Goal: Task Accomplishment & Management: Manage account settings

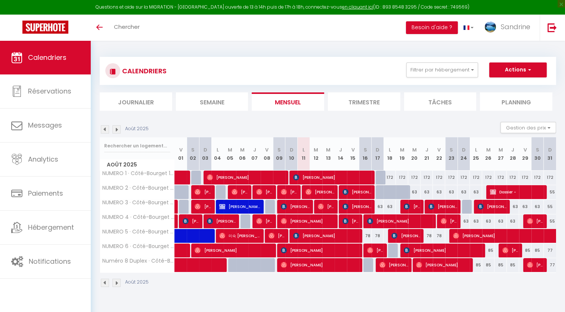
click at [388, 196] on div at bounding box center [394, 196] width 12 height 14
type input "63"
type input "Lun 18 Août 2025"
type input "[DATE]"
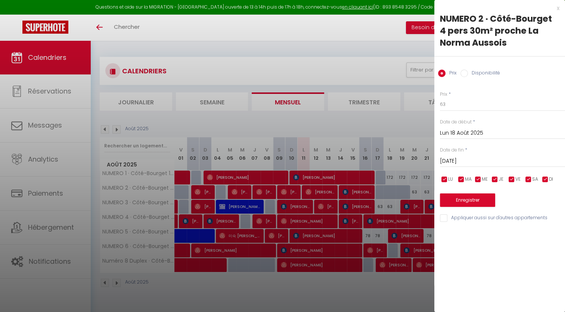
click at [382, 194] on div at bounding box center [282, 156] width 565 height 312
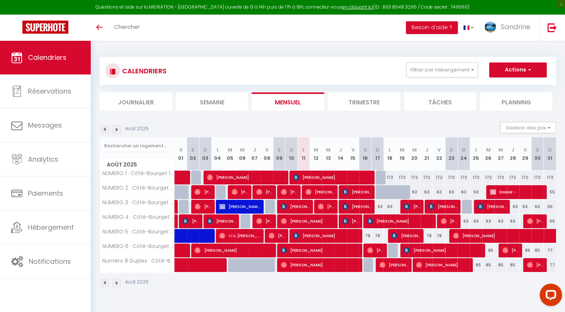
click at [381, 191] on div at bounding box center [382, 192] width 12 height 14
type input "63"
type input "Dim 17 Août 2025"
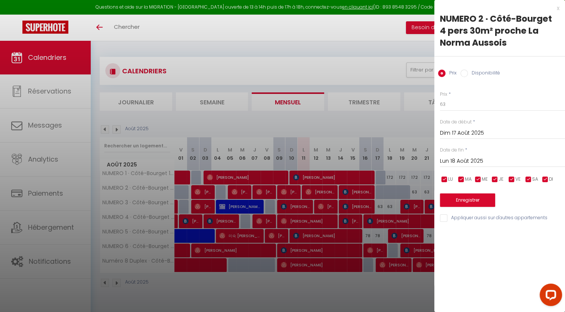
click at [468, 162] on input "Lun 18 Août 2025" at bounding box center [502, 161] width 125 height 10
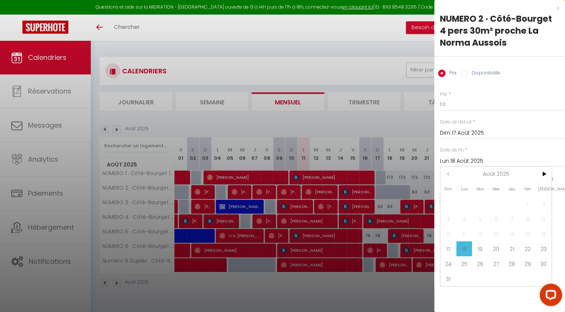
drag, startPoint x: 492, startPoint y: 247, endPoint x: 490, endPoint y: 244, distance: 3.9
click at [492, 247] on span "20" at bounding box center [496, 248] width 16 height 15
type input "Mer 20 Août 2025"
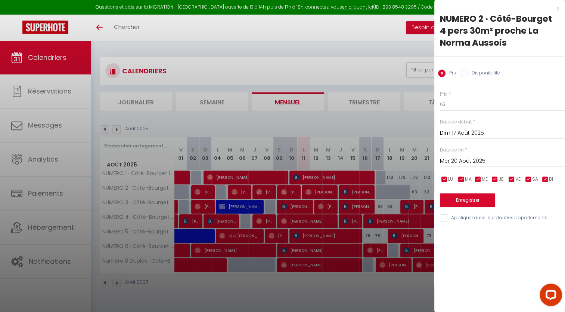
click at [469, 70] on label "Disponibilité" at bounding box center [484, 73] width 32 height 8
click at [468, 70] on input "Disponibilité" at bounding box center [464, 72] width 7 height 7
radio input "true"
radio input "false"
click at [464, 202] on button "Enregistrer" at bounding box center [467, 200] width 55 height 13
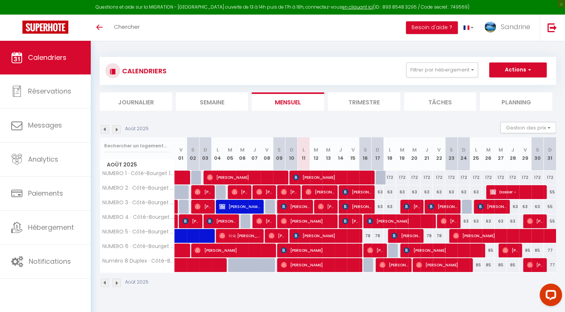
click at [379, 194] on div "63" at bounding box center [378, 192] width 12 height 14
select select "1"
type input "Dim 17 Août 2025"
type input "Lun 18 Août 2025"
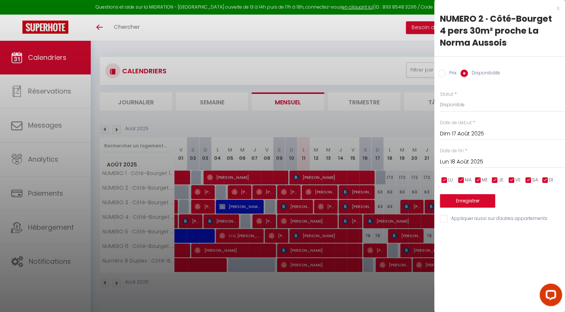
click at [461, 164] on input "Lun 18 Août 2025" at bounding box center [502, 162] width 125 height 10
click at [468, 132] on input "Dim 17 Août 2025" at bounding box center [502, 134] width 125 height 10
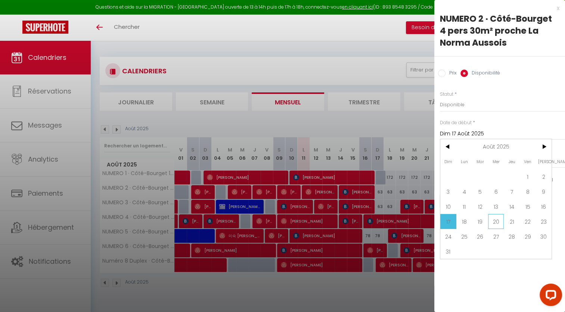
click at [493, 221] on span "20" at bounding box center [496, 221] width 16 height 15
type input "Mer 20 Août 2025"
type input "[DEMOGRAPHIC_DATA] 21 Août 2025"
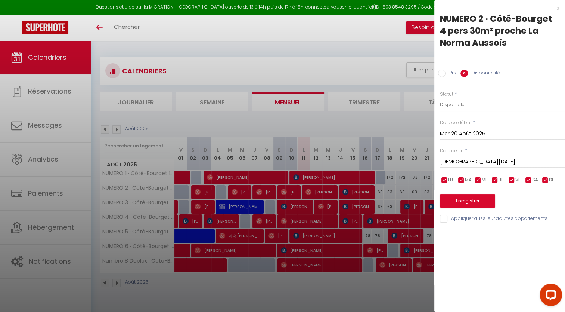
click at [444, 71] on input "Prix" at bounding box center [441, 72] width 7 height 7
radio input "true"
radio input "false"
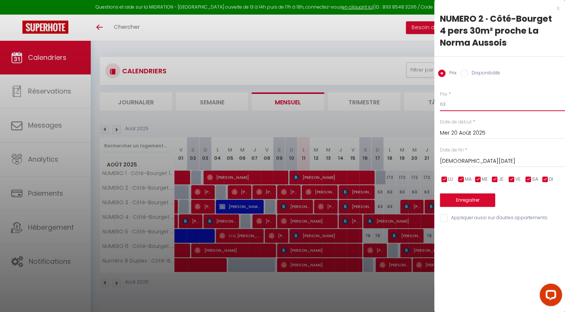
drag, startPoint x: 452, startPoint y: 106, endPoint x: 421, endPoint y: 105, distance: 30.6
click at [421, 105] on body "Questions et aide sur la MIGRATION - [GEOGRAPHIC_DATA] ouverte de 13 à 14h puis…" at bounding box center [282, 197] width 565 height 312
type input "663"
click at [485, 203] on button "Enregistrer" at bounding box center [467, 199] width 55 height 13
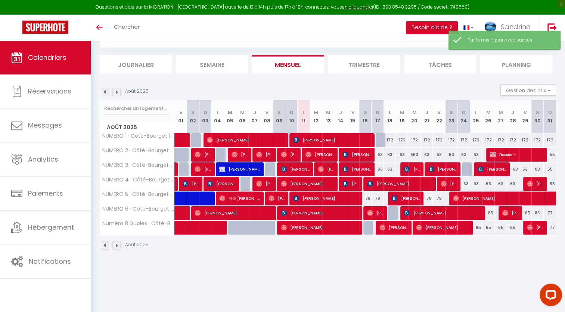
scroll to position [40, 0]
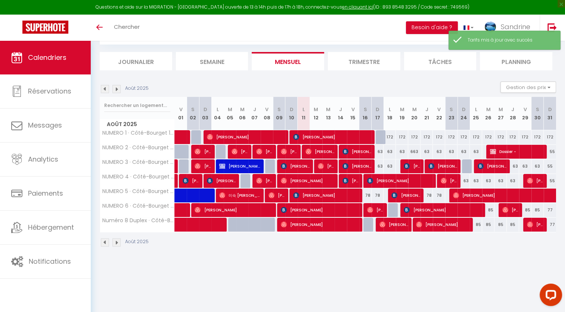
click at [376, 156] on div "63" at bounding box center [378, 152] width 12 height 14
type input "63"
type input "Dim 17 Août 2025"
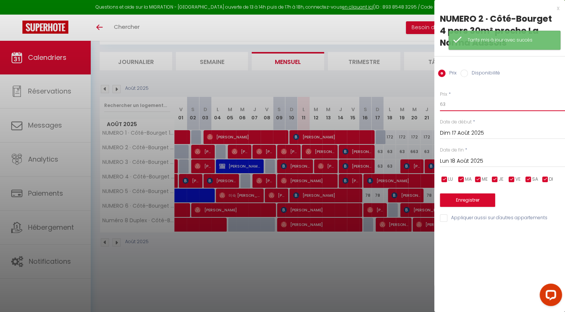
click at [455, 107] on input "63" at bounding box center [502, 104] width 125 height 13
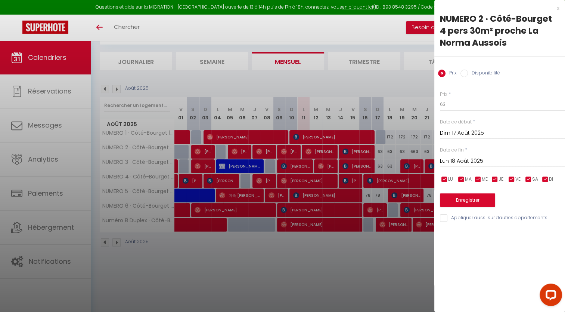
click at [472, 155] on div "Lun 18 Août 2025 < Août 2025 > Dim Lun Mar Mer Jeu Ven Sam 1 2 3 4 5 6 7 8 9 10…" at bounding box center [502, 160] width 125 height 13
click at [472, 161] on input "Lun 18 Août 2025" at bounding box center [502, 161] width 125 height 10
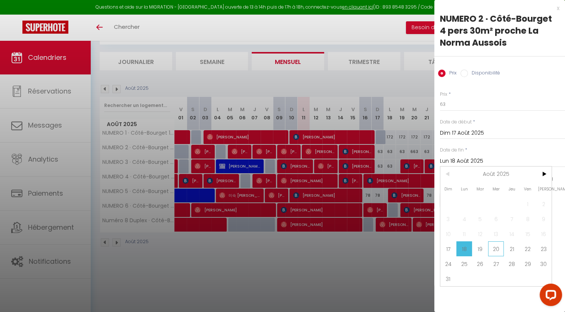
click at [495, 247] on span "20" at bounding box center [496, 248] width 16 height 15
type input "Mer 20 Août 2025"
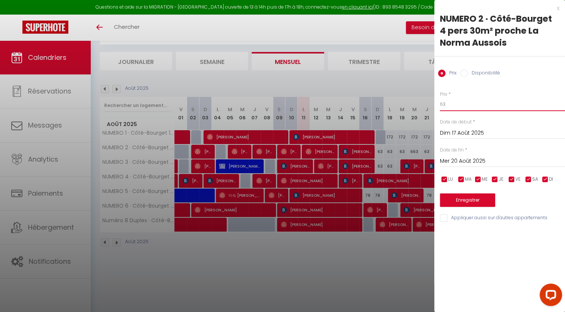
click at [455, 107] on input "63" at bounding box center [502, 104] width 125 height 13
type input "6"
type input "663"
click at [465, 199] on button "Enregistrer" at bounding box center [467, 199] width 55 height 13
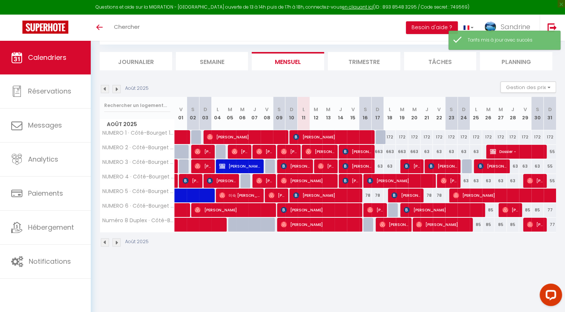
click at [424, 152] on div "63" at bounding box center [427, 152] width 12 height 14
type input "63"
type input "[DEMOGRAPHIC_DATA] 21 Août 2025"
type input "Ven 22 Août 2025"
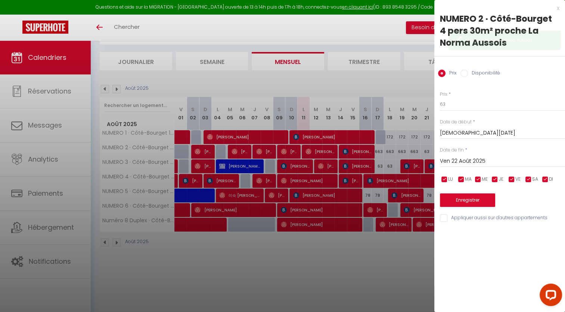
click at [418, 154] on div at bounding box center [282, 156] width 565 height 312
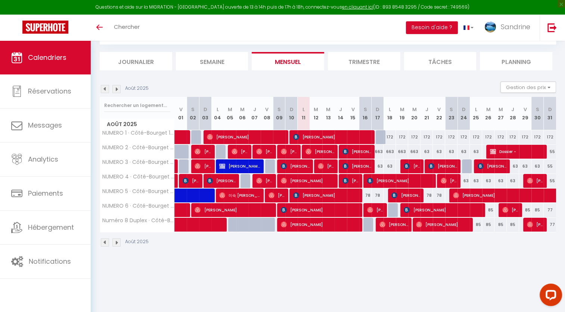
click at [418, 154] on div "663" at bounding box center [414, 152] width 12 height 14
type input "663"
type input "Mer 20 Août 2025"
type input "[DEMOGRAPHIC_DATA] 21 Août 2025"
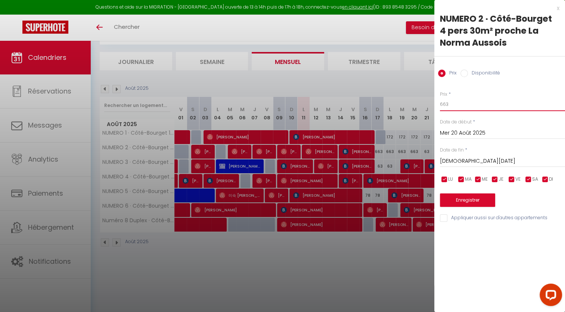
click at [447, 107] on input "663" at bounding box center [502, 104] width 125 height 13
click at [445, 103] on input "663" at bounding box center [502, 104] width 125 height 13
type input "63"
click at [456, 202] on button "Enregistrer" at bounding box center [467, 199] width 55 height 13
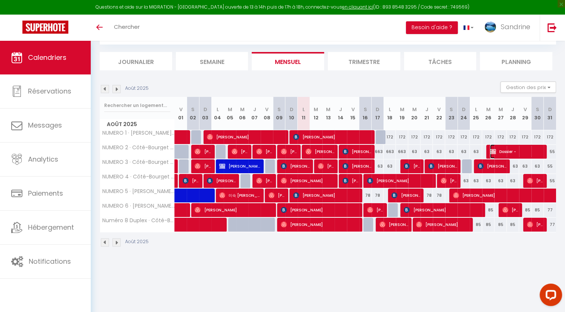
click at [496, 145] on span "Dossier -" at bounding box center [516, 151] width 53 height 14
select select "OK"
select select "KO"
select select "0"
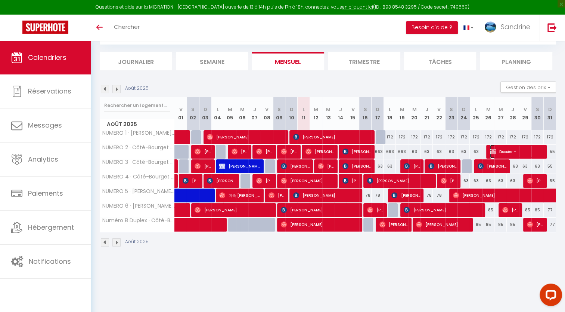
select select "1"
select select
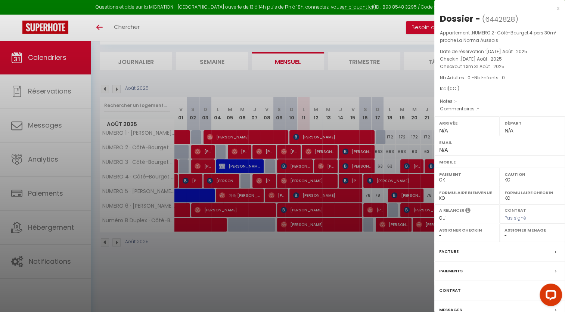
click at [458, 291] on label "Contrat" at bounding box center [450, 290] width 22 height 8
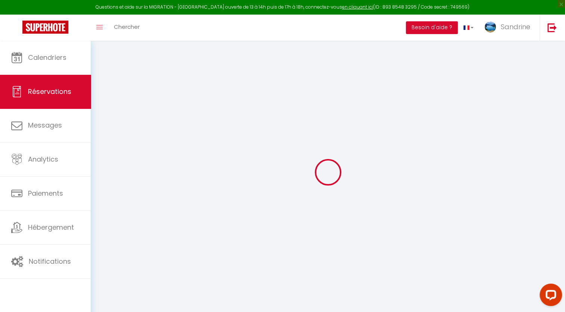
select select
checkbox input "false"
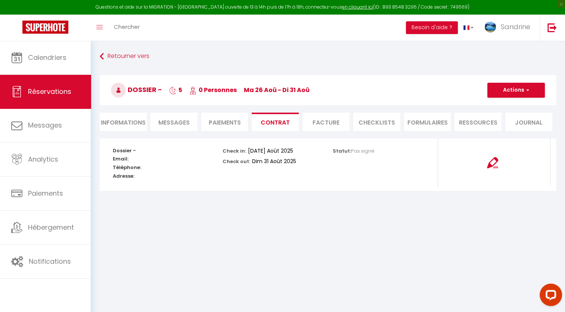
click at [140, 122] on li "Informations" at bounding box center [123, 121] width 47 height 18
select select
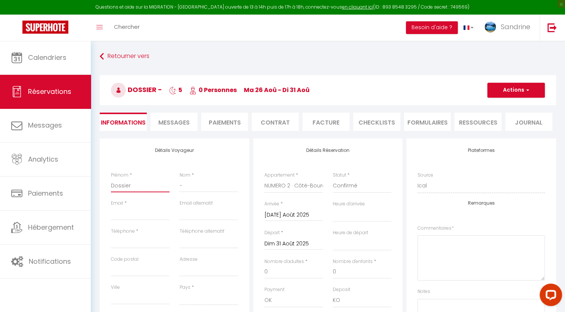
drag, startPoint x: 143, startPoint y: 185, endPoint x: 110, endPoint y: 186, distance: 33.6
click at [110, 186] on div "Prénom * Dossier" at bounding box center [140, 185] width 68 height 28
drag, startPoint x: 191, startPoint y: 189, endPoint x: 176, endPoint y: 186, distance: 15.4
click at [176, 186] on div "Nom * -" at bounding box center [208, 185] width 68 height 28
paste input "GOMEZ"
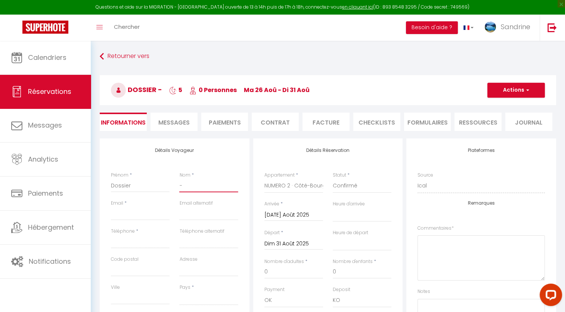
type input "GOMEZ"
select select
checkbox input "false"
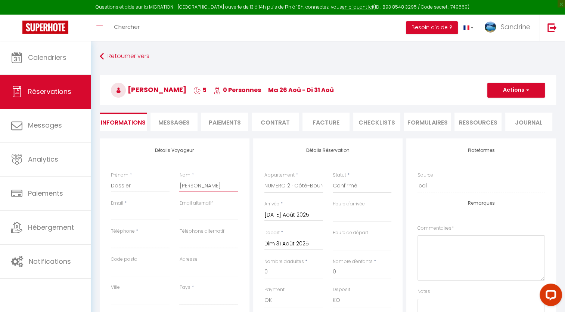
type input "GOMEZ"
drag, startPoint x: 131, startPoint y: 188, endPoint x: 98, endPoint y: 191, distance: 33.0
click at [98, 191] on div "Détails Voyageur Prénom * Dossier Nom * GOMEZ Email * Email alternatif Téléphon…" at bounding box center [175, 273] width 154 height 271
type input "E"
select select
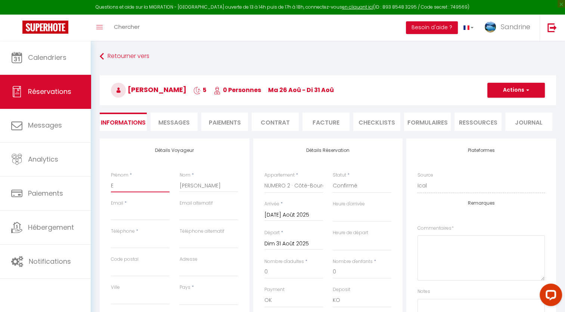
select select
checkbox input "false"
select select
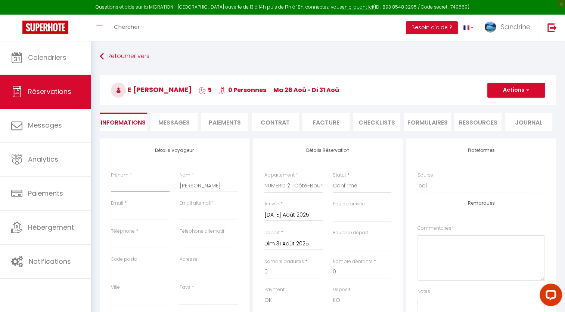
select select
checkbox input "false"
paste input "GOMEZ"
type input "GOMEZ"
select select
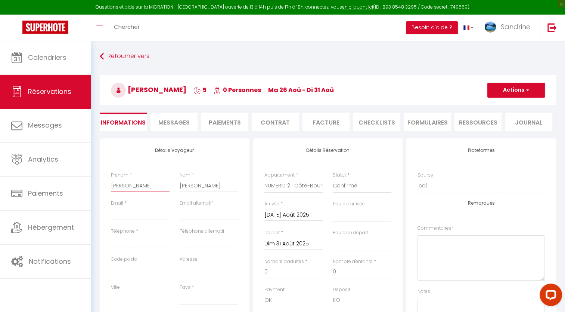
select select
checkbox input "false"
type input "GOMEZ"
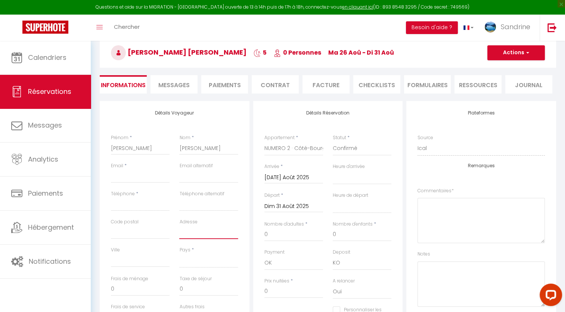
click at [194, 234] on input "Adresse" at bounding box center [208, 231] width 59 height 13
paste input "12 impasse de la raze"
type input "12 impasse de la raze"
select select
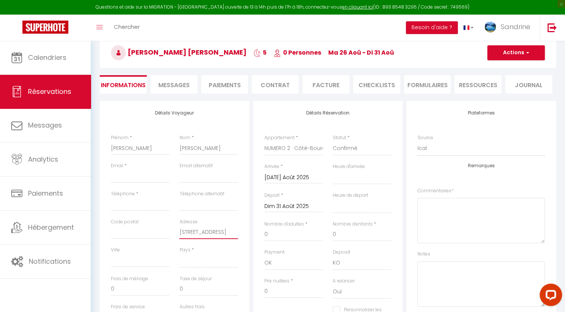
select select
checkbox input "false"
type input "12 impasse de la raze"
click at [127, 234] on input "Code postal" at bounding box center [140, 231] width 59 height 13
type input "3"
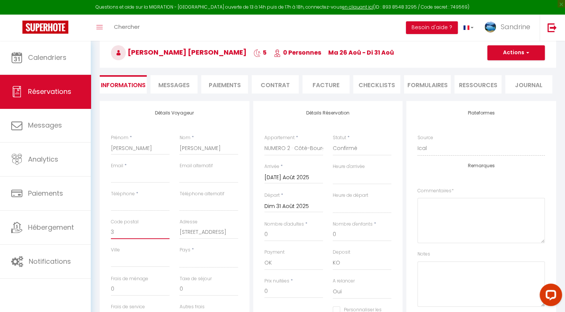
select select
checkbox input "false"
type input "34"
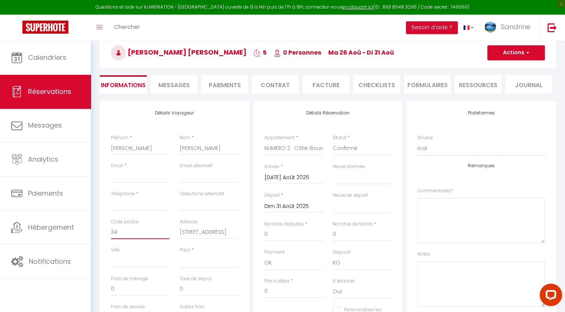
select select
checkbox input "false"
type input "341"
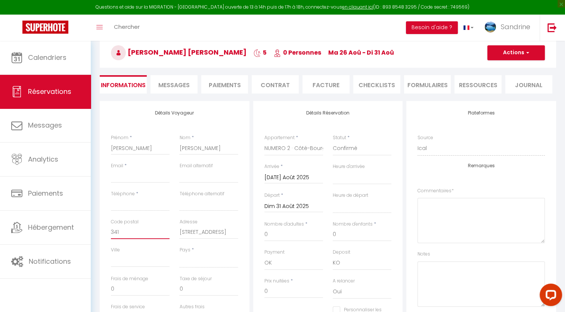
select select
checkbox input "false"
type input "3414"
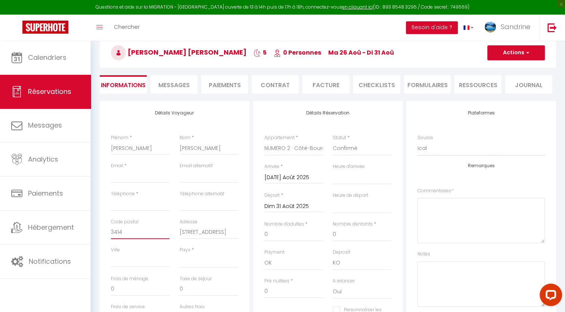
select select
checkbox input "false"
type input "34140"
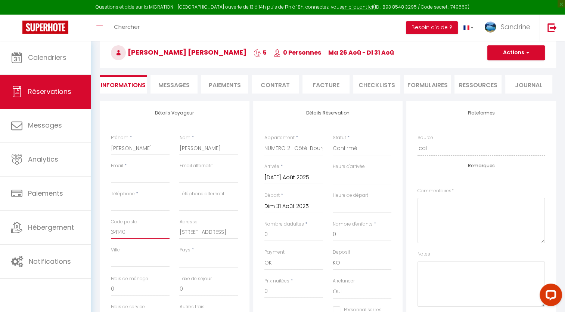
select select
checkbox input "false"
type input "34140"
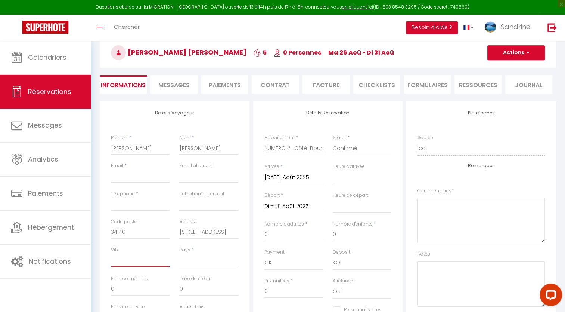
click at [129, 259] on input "Ville" at bounding box center [140, 259] width 59 height 13
type input "m"
select select
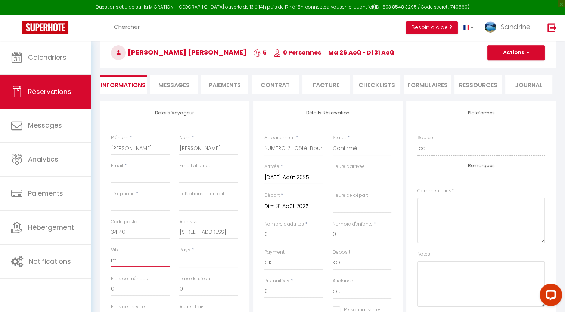
checkbox input "false"
type input "me"
select select
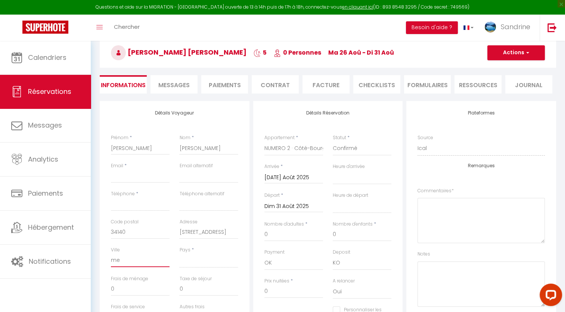
checkbox input "false"
type input "mez"
select select
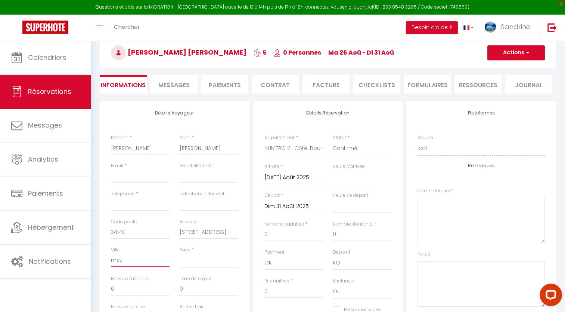
checkbox input "false"
type input "me"
select select
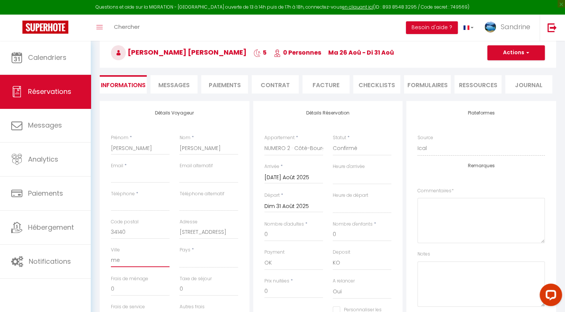
checkbox input "false"
type input "m"
select select
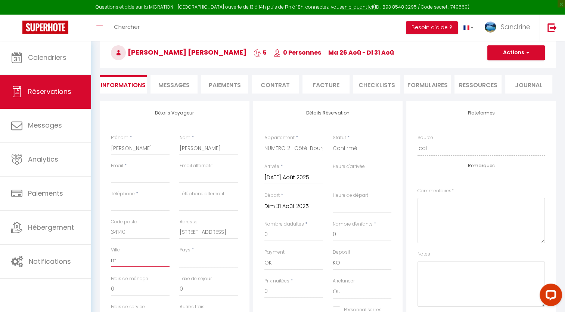
checkbox input "false"
select select
checkbox input "false"
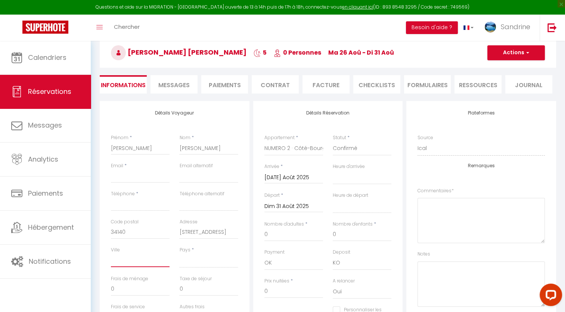
type input "M"
select select
checkbox input "false"
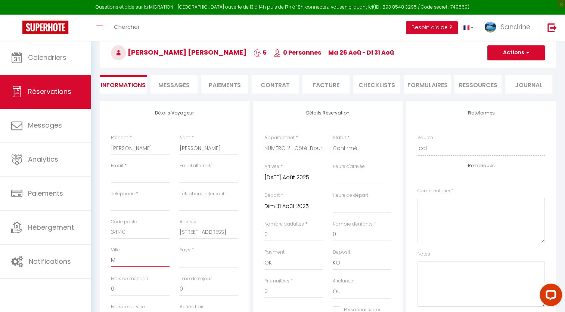
type input "ME"
select select
checkbox input "false"
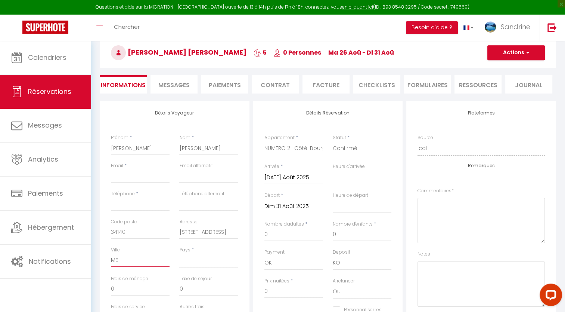
type input "MEZ"
select select
checkbox input "false"
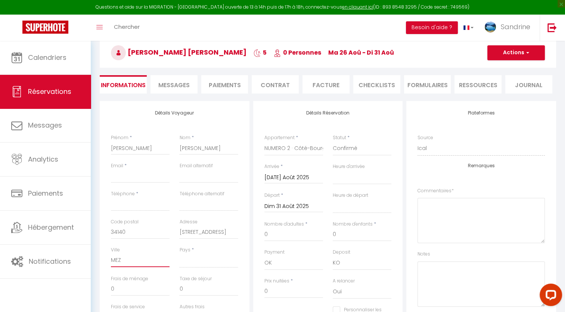
type input "MEZE"
select select
checkbox input "false"
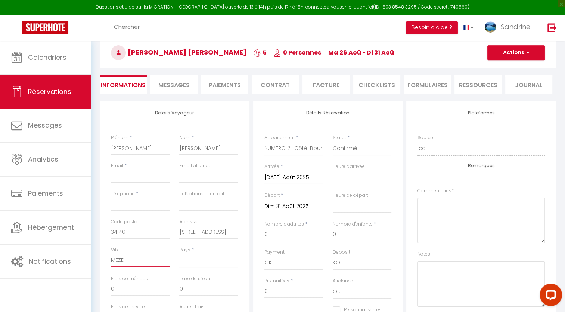
type input "MEZE"
click at [196, 261] on select "France Portugal Afghanistan Albania Algeria American Samoa Andorra Angola Angui…" at bounding box center [208, 260] width 59 height 14
click at [181, 264] on select "France Portugal Afghanistan Albania Algeria American Samoa Andorra Angola Angui…" at bounding box center [208, 260] width 59 height 14
select select "FK"
select select
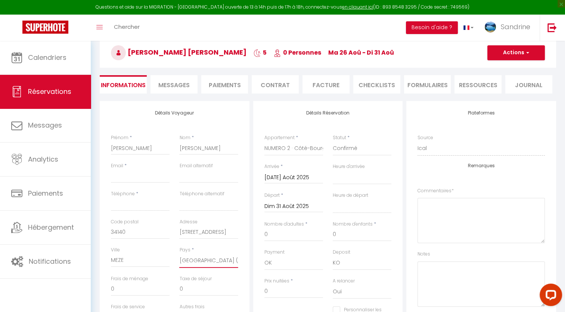
select select
checkbox input "false"
select select "FR"
select select
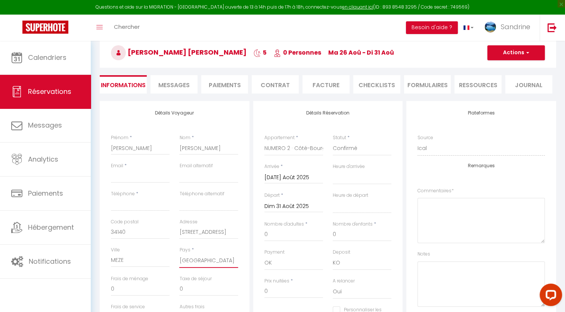
checkbox input "false"
click at [177, 296] on div "Taxe de séjour 0" at bounding box center [208, 289] width 68 height 28
click at [190, 292] on input "0" at bounding box center [208, 288] width 59 height 13
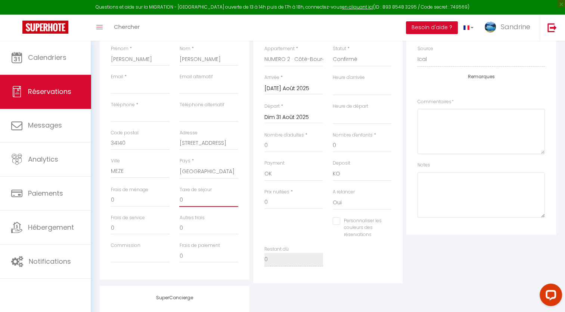
scroll to position [149, 0]
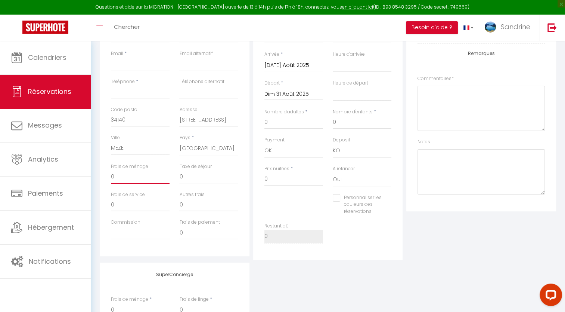
click at [127, 180] on input "0" at bounding box center [140, 176] width 59 height 13
click at [188, 179] on input "0" at bounding box center [208, 176] width 59 height 13
click at [120, 206] on input "0" at bounding box center [140, 204] width 59 height 13
click at [183, 177] on input "0" at bounding box center [208, 176] width 59 height 13
select select
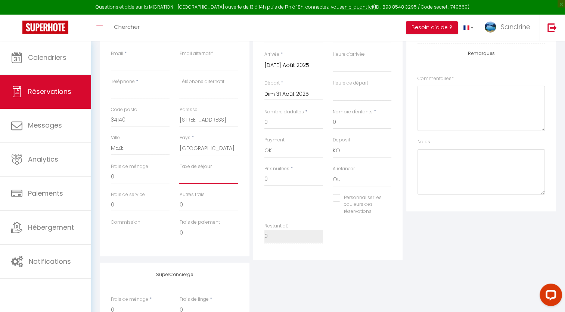
select select
checkbox input "false"
type input "1"
select select
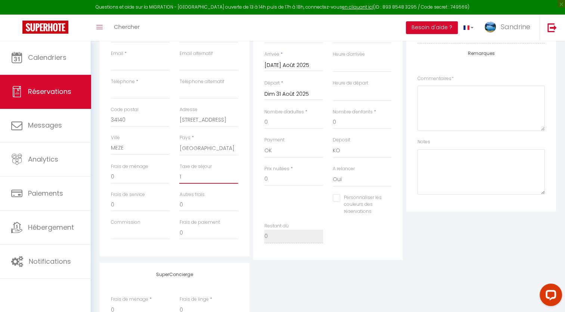
checkbox input "false"
type input "10"
select select
checkbox input "false"
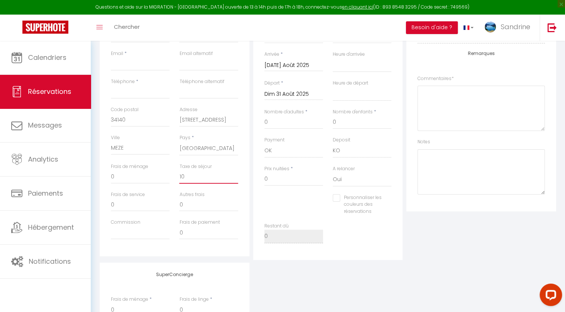
type input "10"
click at [131, 180] on input "0" at bounding box center [140, 176] width 59 height 13
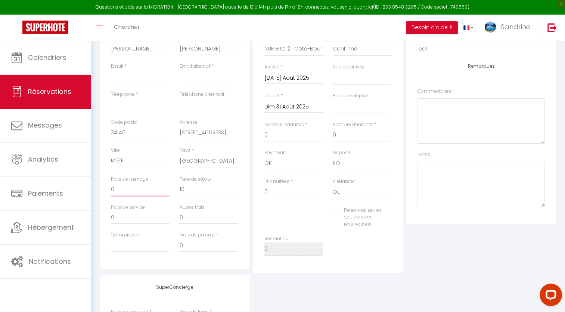
scroll to position [139, 0]
drag, startPoint x: 269, startPoint y: 189, endPoint x: 252, endPoint y: 188, distance: 16.8
click at [252, 188] on div "Détails Réservation Appartement * NUMERO 1 · Côté-Bourget 10 pers 105m² proche …" at bounding box center [328, 135] width 154 height 271
type input "3"
select select
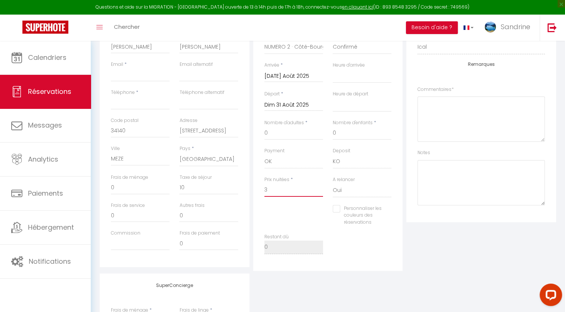
select select
checkbox input "false"
type input "30"
select select
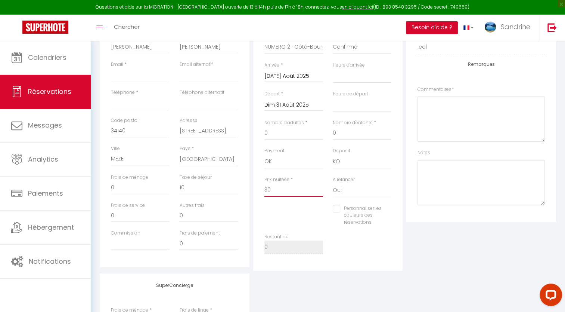
checkbox input "false"
type input "300"
select select
checkbox input "false"
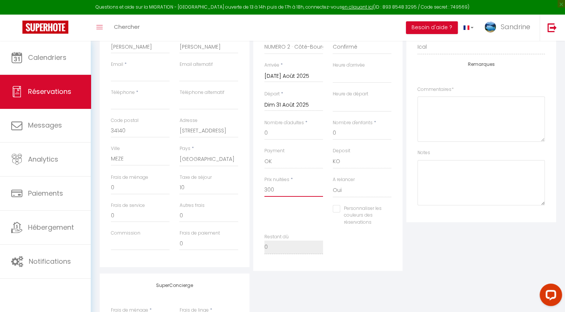
type input "300"
type input "0"
select select
checkbox input "false"
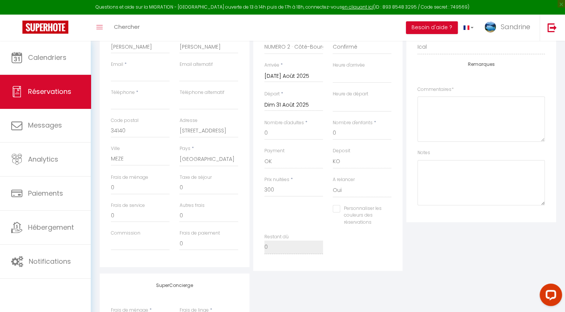
click at [315, 220] on div "Personnaliser les couleurs des réservations #D7092E" at bounding box center [328, 219] width 137 height 29
drag, startPoint x: 186, startPoint y: 188, endPoint x: 171, endPoint y: 189, distance: 14.2
click at [171, 189] on div "Frais de ménage 0 Taxe de séjour 0" at bounding box center [174, 188] width 137 height 28
type input "1"
select select
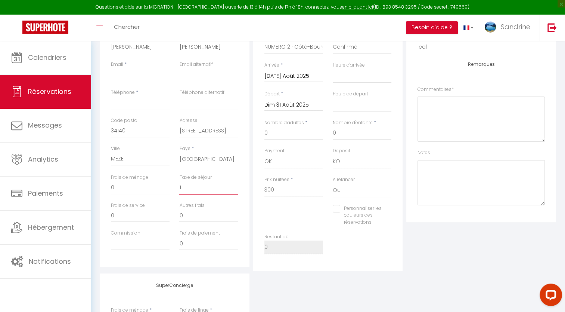
select select
checkbox input "false"
type input "10"
select select
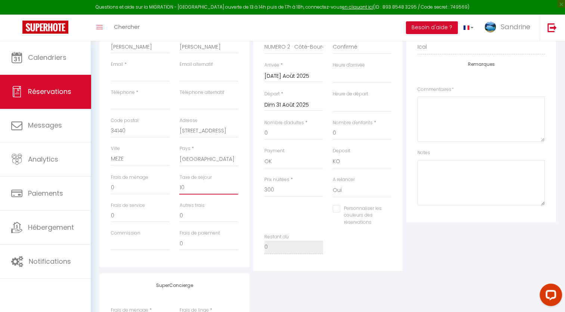
checkbox input "false"
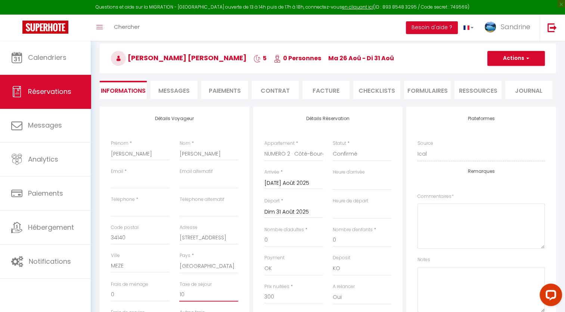
scroll to position [75, 0]
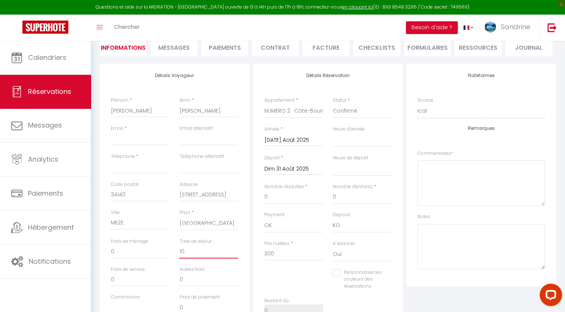
type input "10"
click at [130, 166] on input "Téléphone" at bounding box center [140, 166] width 59 height 13
drag, startPoint x: 130, startPoint y: 166, endPoint x: 120, endPoint y: 165, distance: 10.5
paste input "+33612273519"
type input "+33612273519"
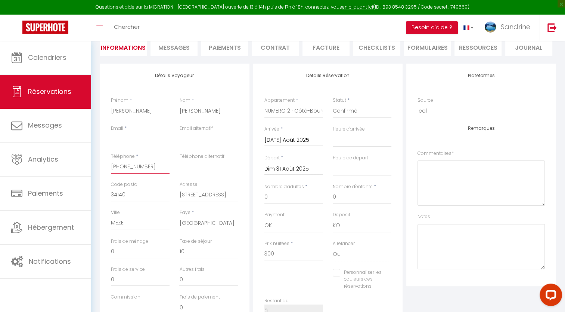
select select
checkbox input "false"
type input "+33612273519"
click at [126, 140] on input "Email client" at bounding box center [140, 138] width 59 height 13
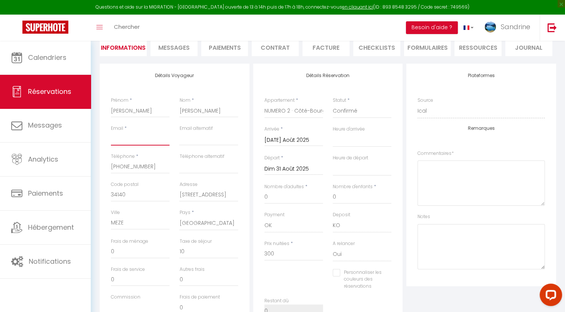
paste input "valeriecantons@yahoo.fr"
type input "valeriecantons@yahoo.fr"
select select
checkbox input "false"
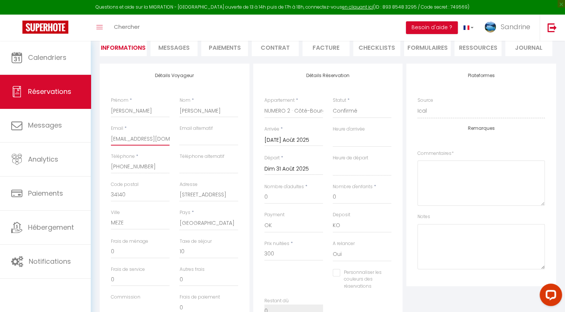
scroll to position [0, 6]
type input "valeriecantons@yahoo.fr"
drag, startPoint x: 145, startPoint y: 113, endPoint x: 96, endPoint y: 117, distance: 49.8
click at [96, 116] on div "Détails Voyageur Prénom * GOMEZ Nom * GOMEZ Email * valeriecantons@yahoo.fr Ema…" at bounding box center [328, 271] width 466 height 415
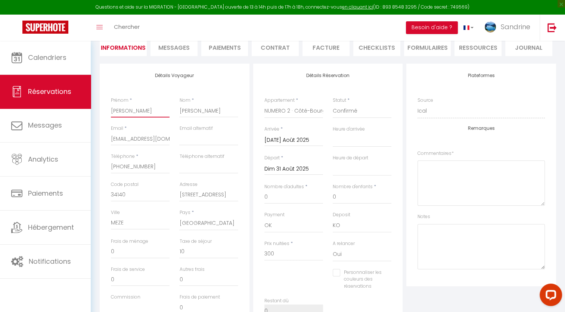
type input "B"
select select
checkbox input "false"
type input "BR"
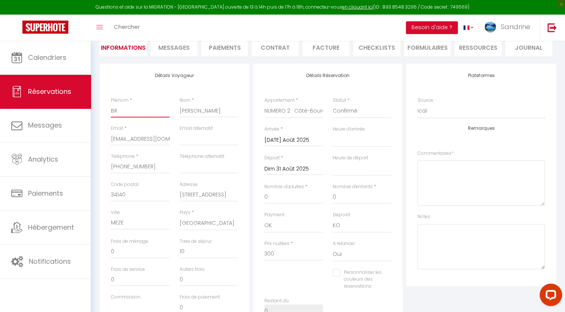
select select
checkbox input "false"
type input "BRU"
select select
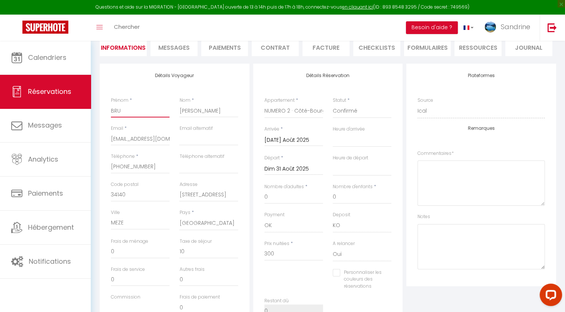
select select
checkbox input "false"
type input "BRUN"
select select
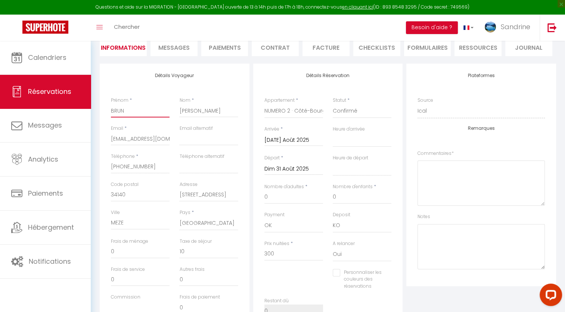
checkbox input "false"
type input "BRUNO"
select select
checkbox input "false"
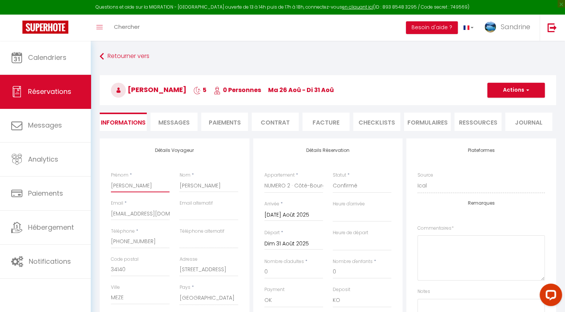
type input "BRUNO"
click at [528, 92] on span "button" at bounding box center [526, 90] width 4 height 7
click at [513, 107] on link "Enregistrer" at bounding box center [508, 107] width 59 height 10
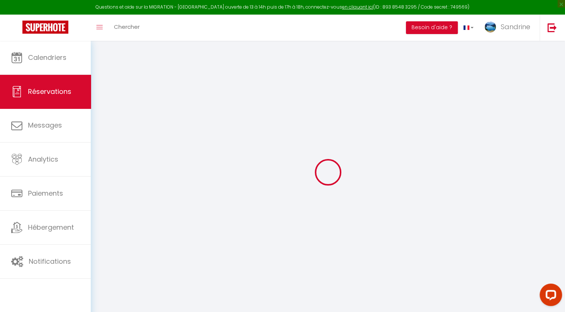
select select "not_cancelled"
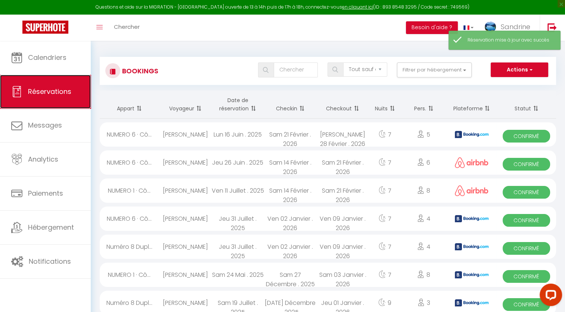
click at [44, 96] on link "Réservations" at bounding box center [45, 92] width 91 height 34
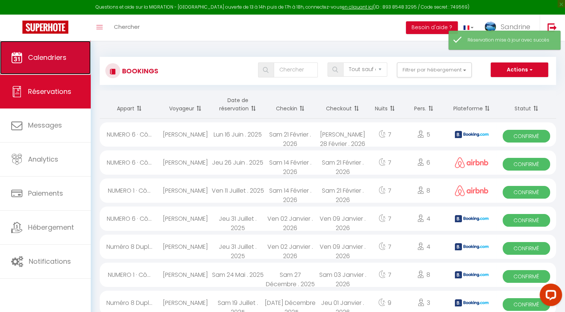
click at [47, 62] on link "Calendriers" at bounding box center [45, 58] width 91 height 34
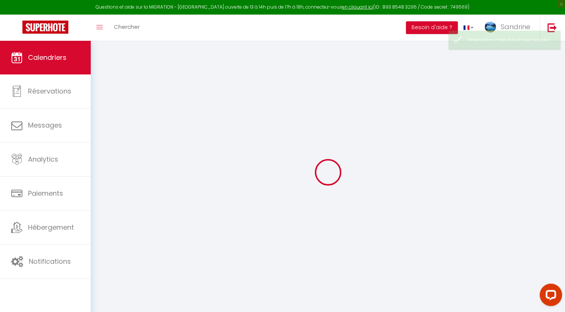
select select
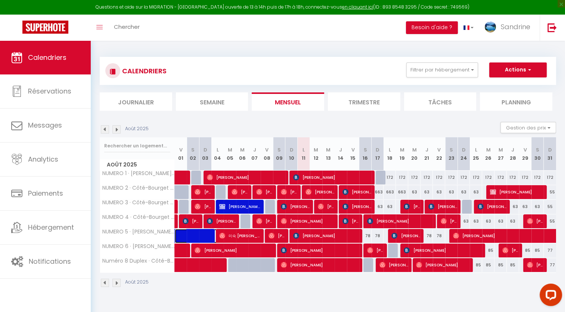
click at [197, 235] on span at bounding box center [209, 236] width 52 height 14
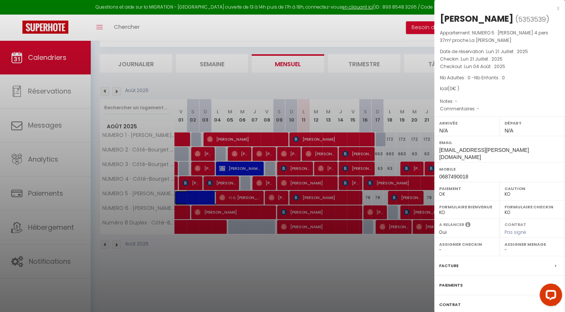
scroll to position [40, 0]
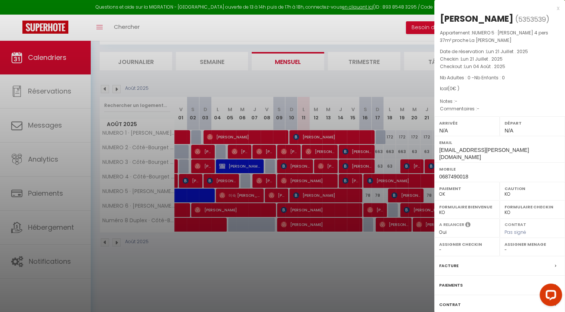
click at [452, 300] on label "Contrat" at bounding box center [450, 304] width 22 height 8
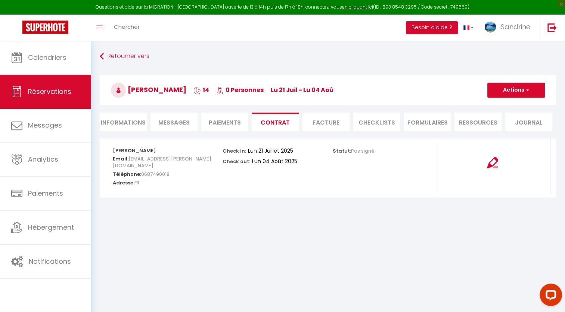
click at [158, 117] on li "Messages" at bounding box center [174, 121] width 47 height 18
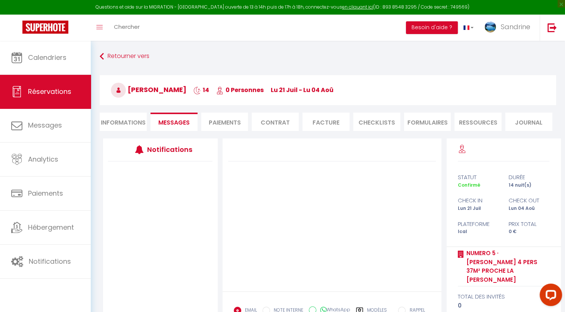
click at [129, 124] on li "Informations" at bounding box center [123, 121] width 47 height 18
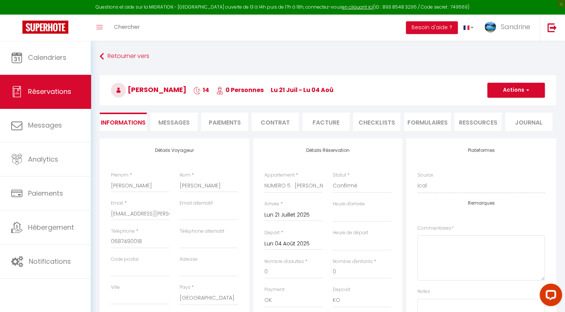
click at [230, 126] on li "Paiements" at bounding box center [224, 121] width 47 height 18
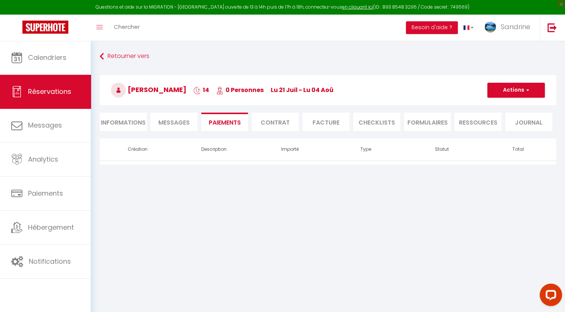
click at [308, 122] on li "Facture" at bounding box center [326, 121] width 47 height 18
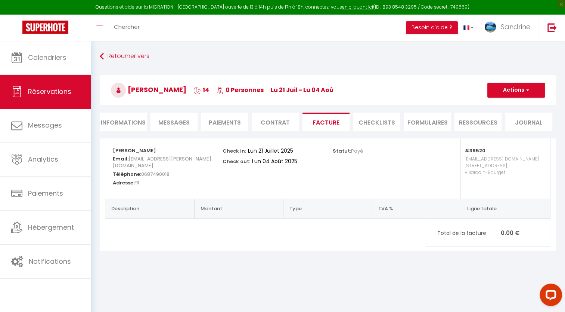
click at [275, 125] on li "Contrat" at bounding box center [275, 121] width 47 height 18
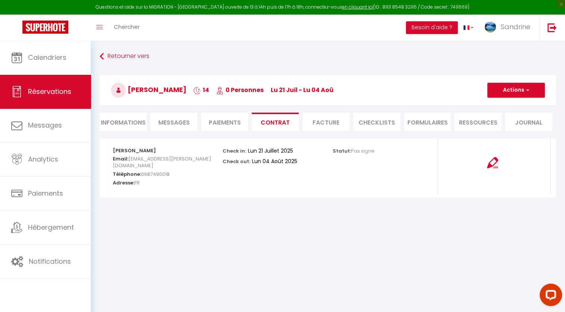
click at [369, 126] on li "CHECKLISTS" at bounding box center [376, 121] width 47 height 18
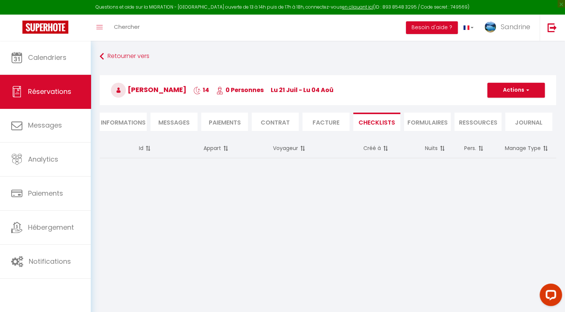
click at [130, 125] on li "Informations" at bounding box center [123, 121] width 47 height 18
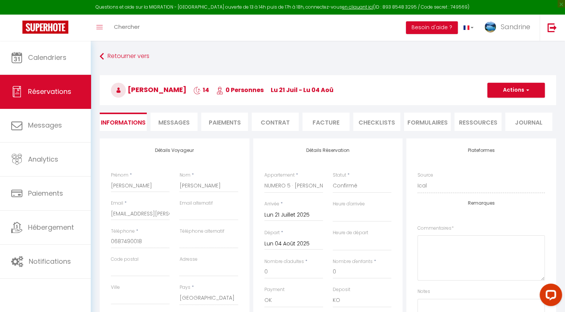
click at [168, 121] on span "Messages" at bounding box center [173, 122] width 31 height 9
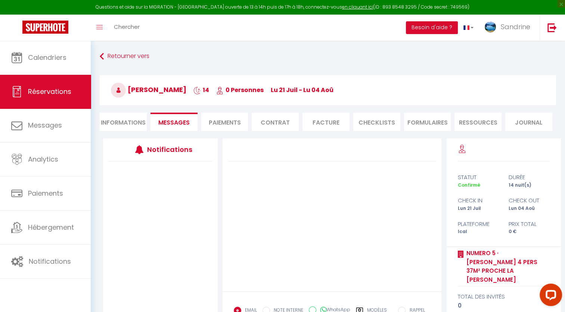
click at [208, 120] on li "Paiements" at bounding box center [224, 121] width 47 height 18
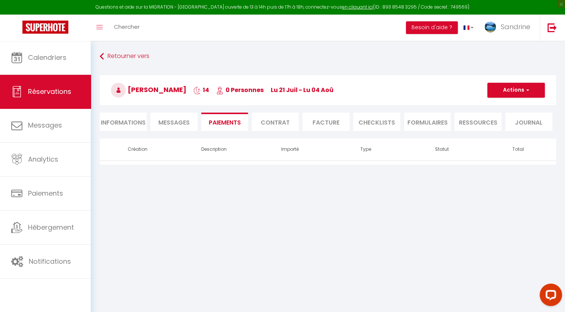
click at [266, 121] on li "Contrat" at bounding box center [275, 121] width 47 height 18
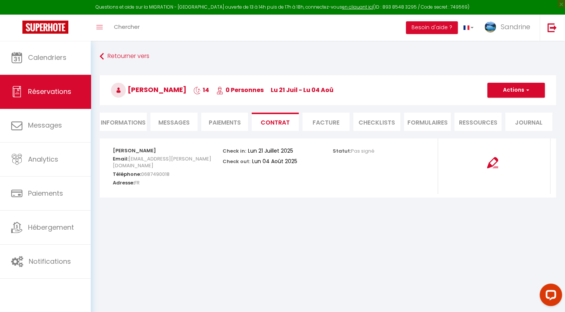
click at [320, 120] on li "Facture" at bounding box center [326, 121] width 47 height 18
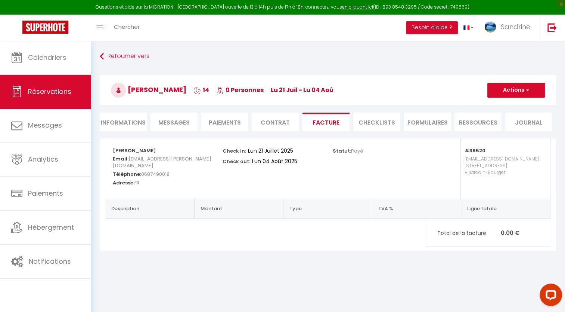
click at [393, 123] on li "CHECKLISTS" at bounding box center [376, 121] width 47 height 18
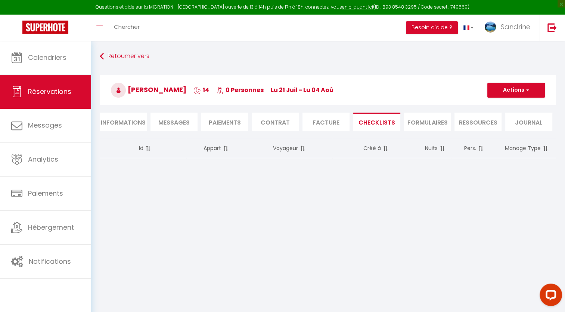
click at [121, 118] on li "Informations" at bounding box center [123, 121] width 47 height 18
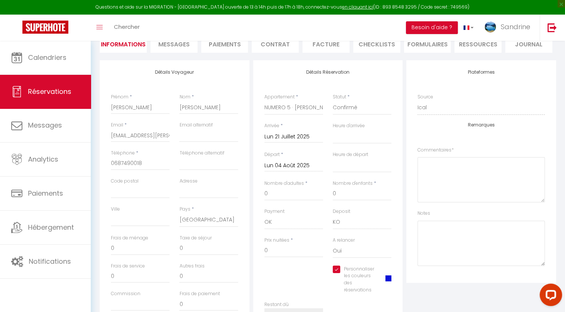
scroll to position [145, 0]
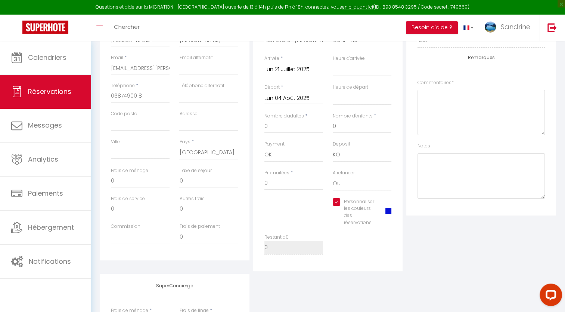
click at [381, 209] on div "Personnaliser les couleurs des réservations #0913D7" at bounding box center [362, 212] width 59 height 28
click at [386, 215] on span at bounding box center [389, 212] width 6 height 6
click at [353, 222] on label "Personnaliser les couleurs des réservations" at bounding box center [358, 212] width 36 height 28
click at [353, 205] on input "Personnaliser les couleurs des réservations" at bounding box center [354, 201] width 43 height 7
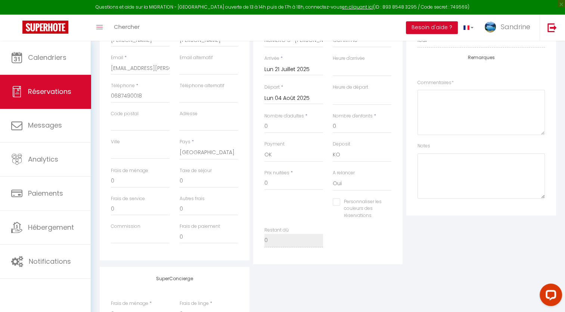
click at [339, 204] on input "Personnaliser les couleurs des réservations" at bounding box center [357, 201] width 49 height 7
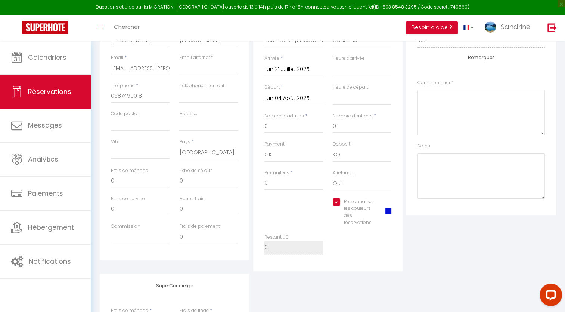
click at [391, 211] on span at bounding box center [389, 211] width 6 height 6
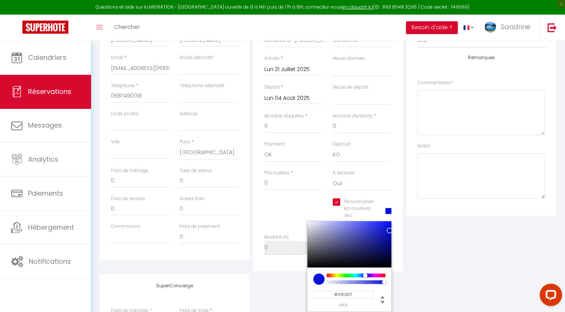
drag, startPoint x: 357, startPoint y: 295, endPoint x: 335, endPoint y: 296, distance: 22.4
click at [335, 296] on input "#0913D7" at bounding box center [343, 294] width 60 height 8
drag, startPoint x: 458, startPoint y: 150, endPoint x: 440, endPoint y: 149, distance: 18.4
click at [458, 149] on div "Notes" at bounding box center [481, 170] width 127 height 56
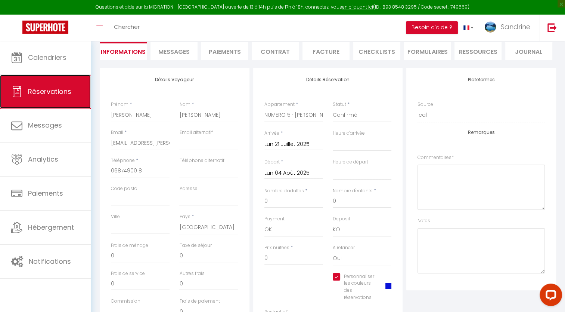
click at [45, 92] on span "Réservations" at bounding box center [49, 91] width 43 height 9
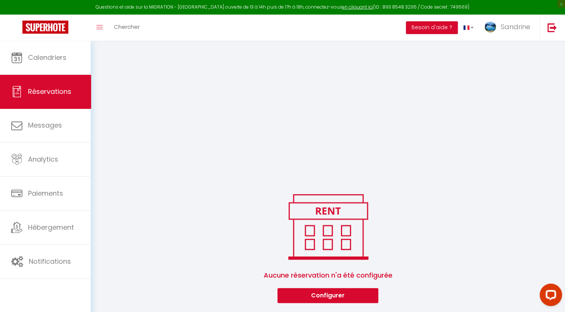
scroll to position [542, 0]
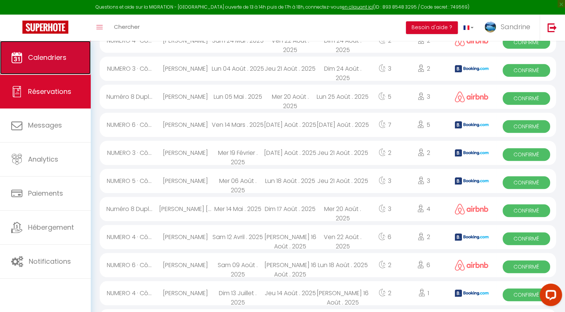
click at [41, 68] on link "Calendriers" at bounding box center [45, 58] width 91 height 34
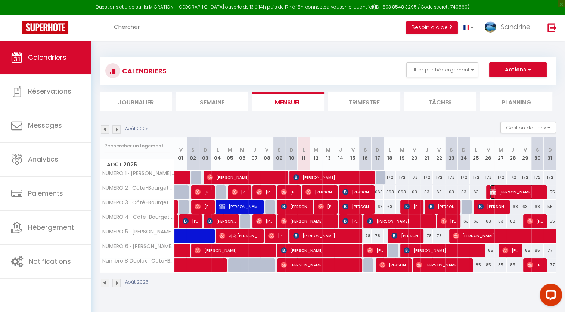
click at [490, 192] on img at bounding box center [493, 192] width 6 height 6
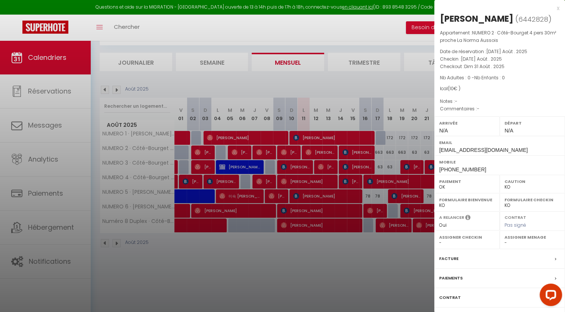
scroll to position [40, 0]
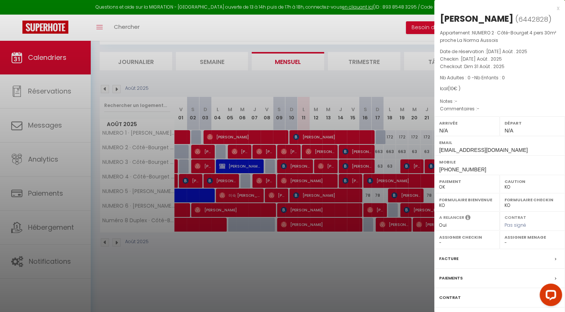
click at [463, 275] on div "Paiements" at bounding box center [499, 277] width 131 height 19
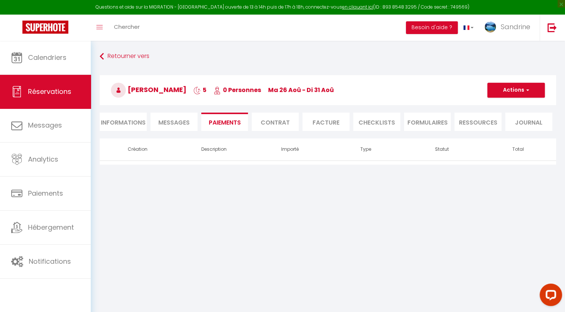
click at [116, 128] on li "Informations" at bounding box center [123, 121] width 47 height 18
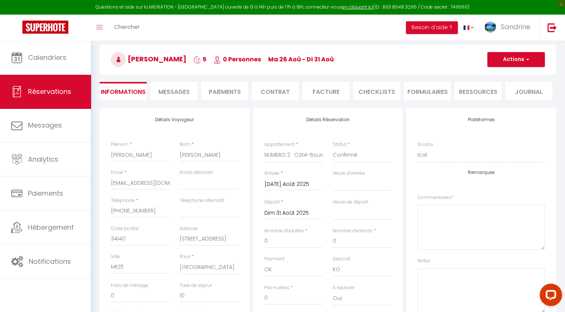
scroll to position [149, 0]
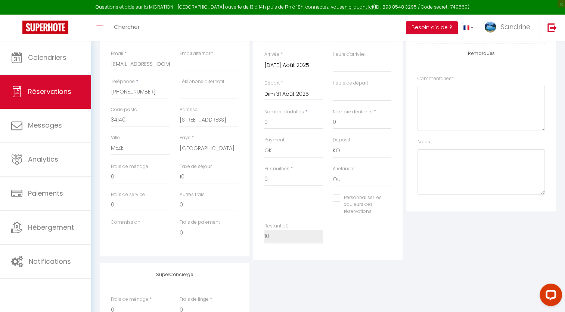
click at [356, 199] on input "Personnaliser les couleurs des réservations" at bounding box center [357, 197] width 49 height 7
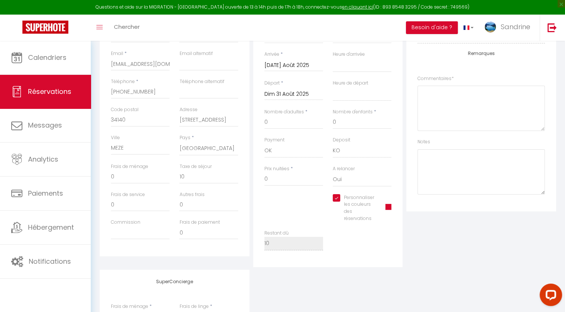
click at [388, 208] on span at bounding box center [389, 207] width 6 height 6
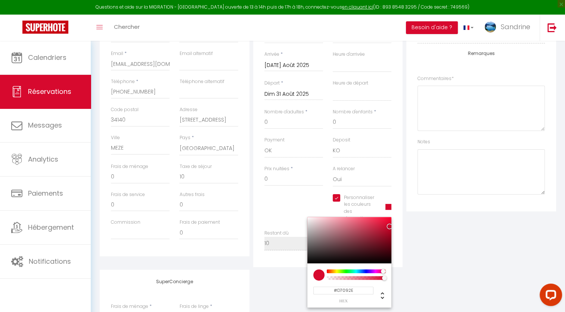
drag, startPoint x: 352, startPoint y: 291, endPoint x: 326, endPoint y: 292, distance: 26.2
click at [326, 292] on input "#D7092E" at bounding box center [343, 290] width 60 height 8
paste input "0913D7"
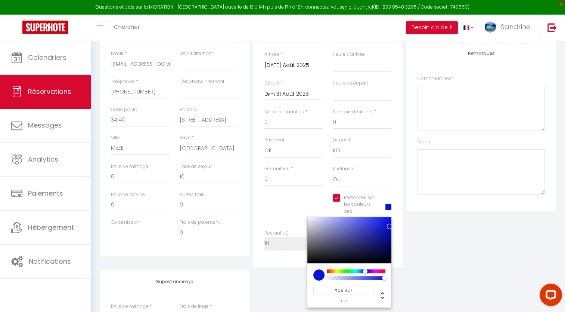
click at [438, 244] on div "Plateformes Source Direct Airbnb.com Booking.com Chalet montagne Expedia Gite d…" at bounding box center [482, 128] width 154 height 278
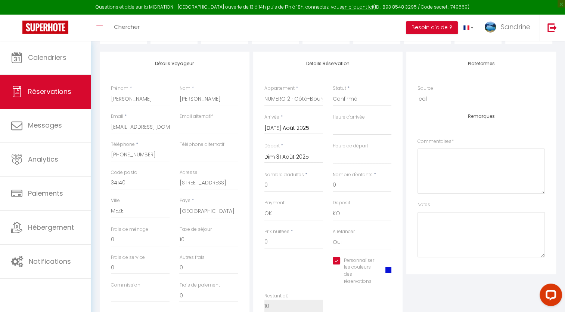
scroll to position [0, 0]
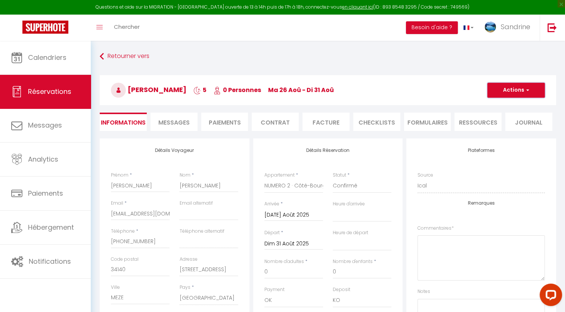
click at [529, 92] on span "button" at bounding box center [526, 90] width 4 height 7
click at [513, 103] on link "Enregistrer" at bounding box center [508, 107] width 59 height 10
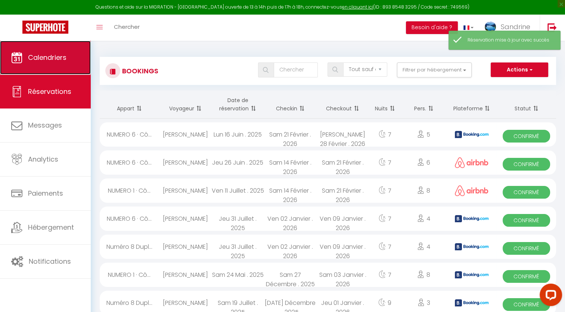
click at [44, 56] on span "Calendriers" at bounding box center [47, 57] width 38 height 9
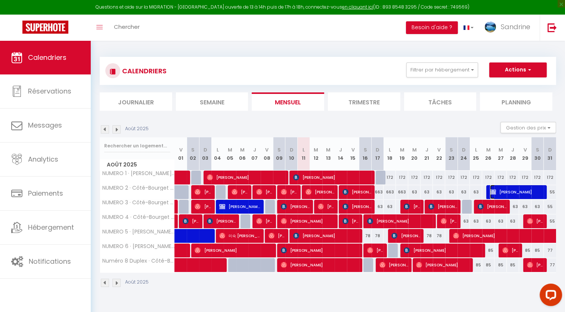
click at [507, 192] on span "[PERSON_NAME]" at bounding box center [516, 192] width 53 height 14
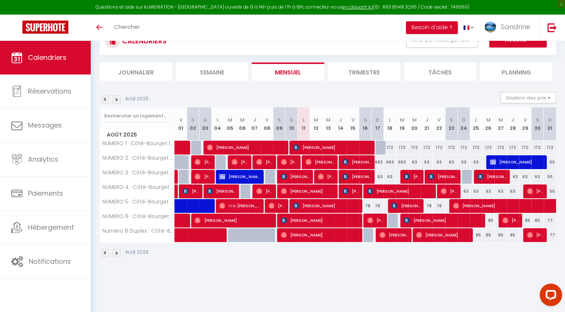
scroll to position [40, 0]
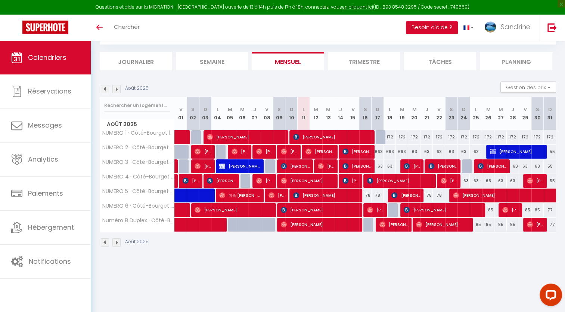
click at [381, 167] on div "63" at bounding box center [378, 166] width 12 height 14
type input "63"
type input "Dim 17 Août 2025"
type input "Lun 18 Août 2025"
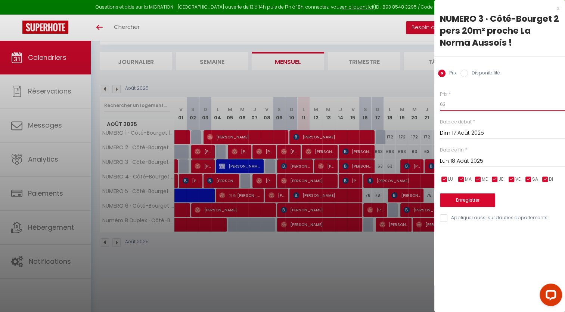
click at [452, 106] on input "63" at bounding box center [502, 104] width 125 height 13
type input "62"
click at [468, 160] on input "Lun 18 Août 2025" at bounding box center [502, 161] width 125 height 10
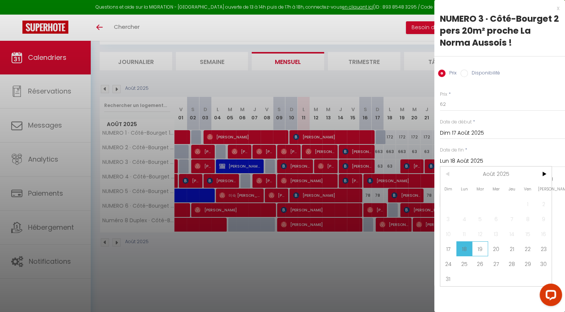
click at [481, 244] on span "19" at bounding box center [480, 248] width 16 height 15
type input "Mar 19 Août 2025"
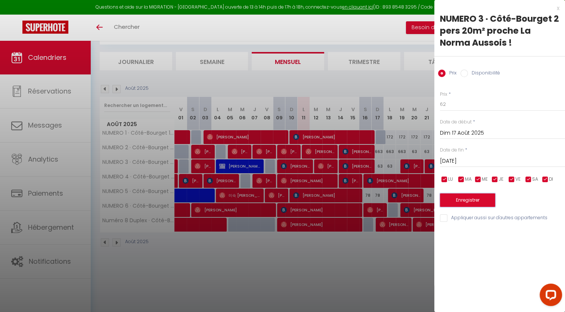
click at [480, 205] on button "Enregistrer" at bounding box center [467, 199] width 55 height 13
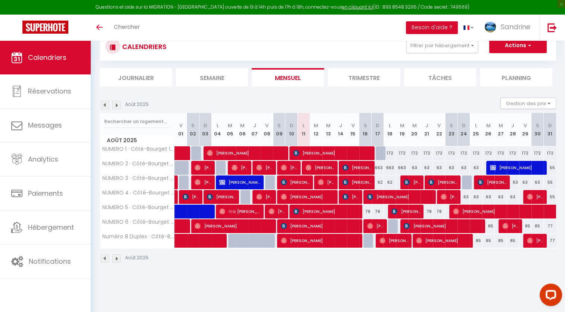
scroll to position [37, 0]
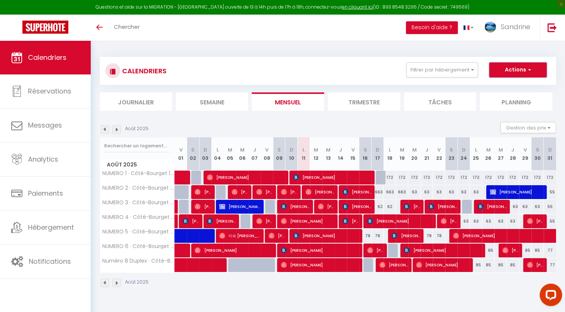
click at [532, 67] on button "Actions" at bounding box center [518, 69] width 58 height 15
click at [441, 55] on div "CALENDRIERS Filtrer par hébergement Tous NUMERO 1 · Côté-Bourget 10 pers 105m² …" at bounding box center [328, 172] width 457 height 245
click at [526, 70] on button "Actions" at bounding box center [518, 69] width 58 height 15
click at [519, 49] on div "CALENDRIERS Filtrer par hébergement Tous NUMERO 1 · Côté-Bourget 10 pers 105m² …" at bounding box center [328, 172] width 474 height 263
click at [417, 193] on div "63" at bounding box center [414, 192] width 12 height 14
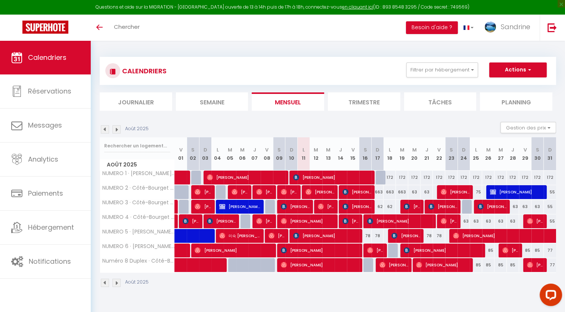
type input "63"
type input "Mer 20 Août 2025"
type input "[DEMOGRAPHIC_DATA] 21 Août 2025"
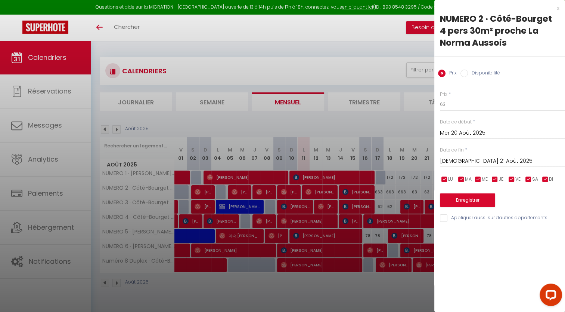
click at [559, 10] on div "x" at bounding box center [496, 8] width 125 height 9
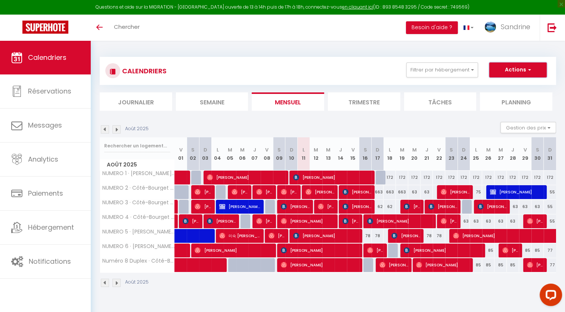
click at [529, 72] on span "button" at bounding box center [528, 69] width 4 height 7
click at [379, 195] on div "663" at bounding box center [378, 192] width 12 height 14
type input "663"
type input "Dim 17 Août 2025"
type input "Lun 18 Août 2025"
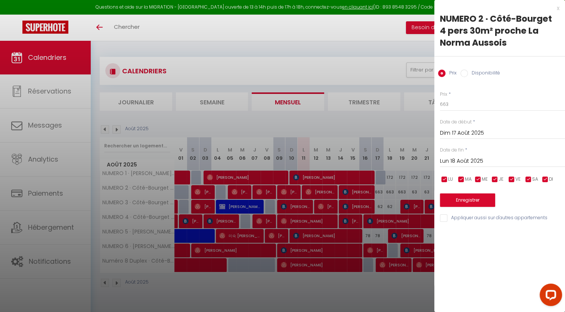
click at [560, 8] on div "x NUMERO 2 · [PERSON_NAME] 4 pers 30m² proche La [PERSON_NAME] Aussois Prix Dis…" at bounding box center [499, 115] width 131 height 230
click at [554, 10] on div "x" at bounding box center [496, 8] width 125 height 9
select select
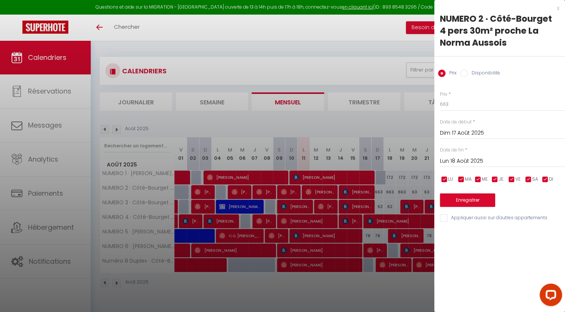
select select
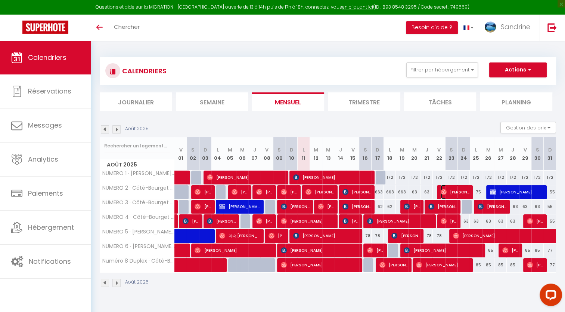
click at [454, 193] on span "[PERSON_NAME]" at bounding box center [455, 192] width 29 height 14
select select "OK"
select select "0"
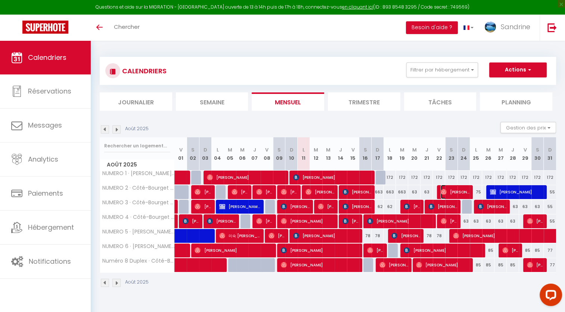
select select "1"
select select
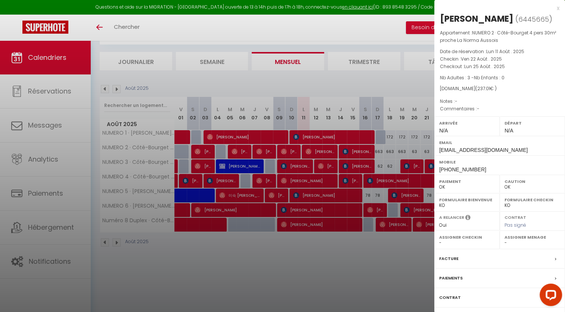
scroll to position [40, 0]
click at [449, 257] on label "Facture" at bounding box center [448, 258] width 19 height 8
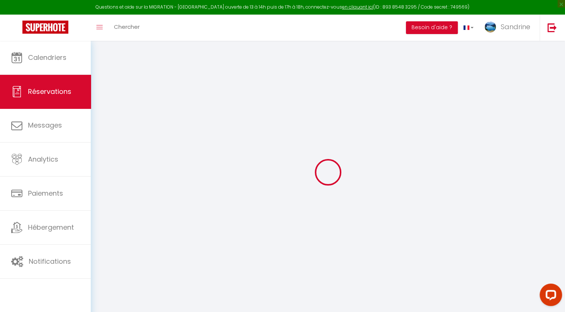
select select
checkbox input "false"
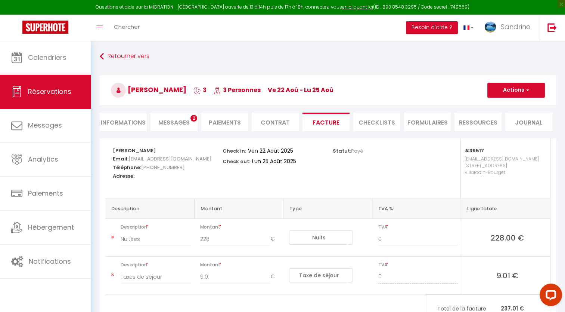
scroll to position [37, 0]
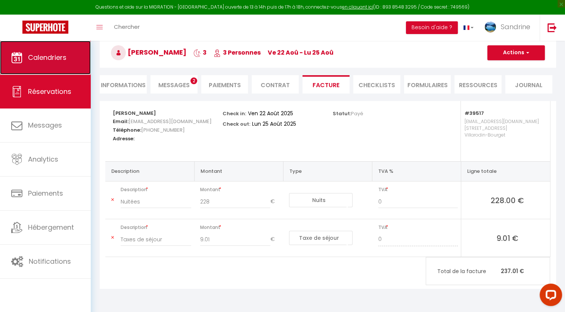
click at [37, 58] on span "Calendriers" at bounding box center [47, 57] width 38 height 9
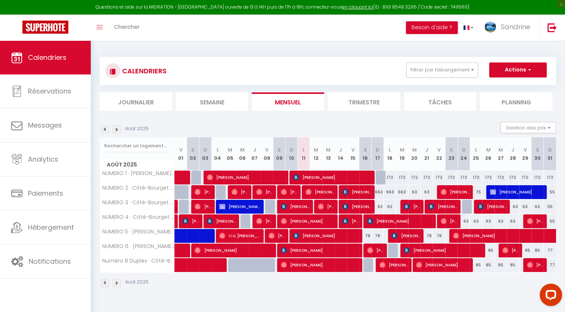
click at [476, 191] on div "75" at bounding box center [476, 192] width 12 height 14
type input "75"
select select "1"
type input "Lun 25 Août 2025"
type input "[DATE] Août 2025"
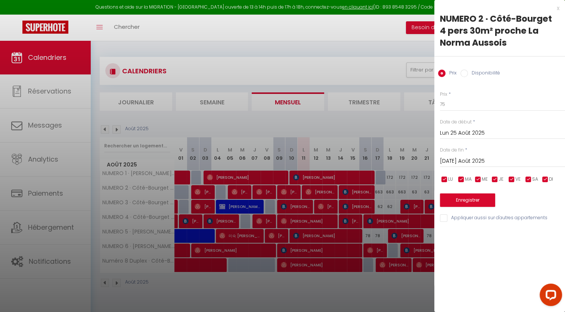
click at [463, 73] on input "Disponibilité" at bounding box center [464, 72] width 7 height 7
radio input "true"
radio input "false"
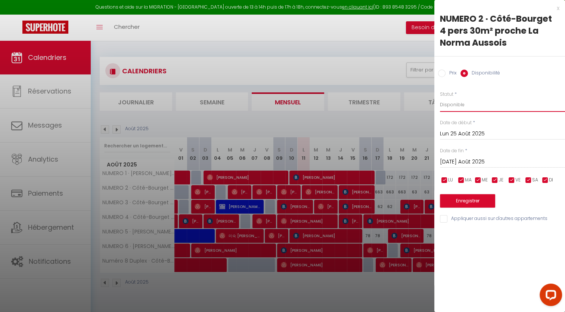
click at [457, 107] on select "Disponible Indisponible" at bounding box center [502, 105] width 125 height 14
select select "0"
click at [440, 98] on select "Disponible Indisponible" at bounding box center [502, 105] width 125 height 14
click at [473, 199] on button "Enregistrer" at bounding box center [467, 200] width 55 height 13
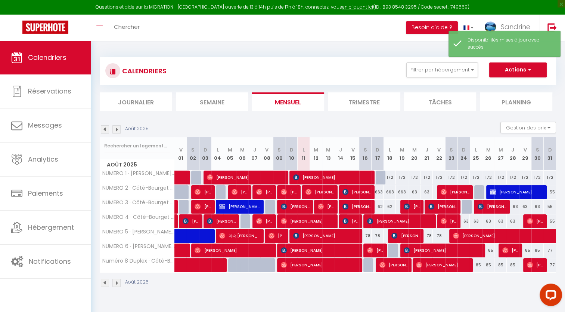
click at [415, 192] on div "63" at bounding box center [414, 192] width 12 height 14
select select "1"
type input "Mer 20 Août 2025"
type input "[DEMOGRAPHIC_DATA] 21 Août 2025"
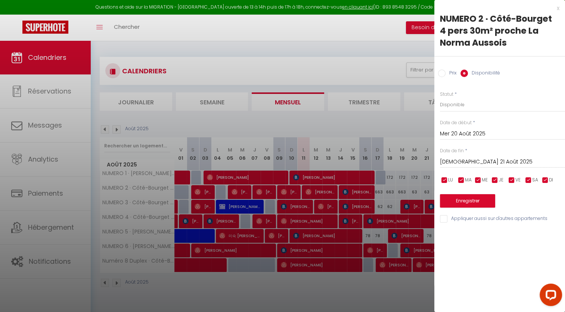
click at [442, 71] on input "Prix" at bounding box center [441, 72] width 7 height 7
radio input "true"
radio input "false"
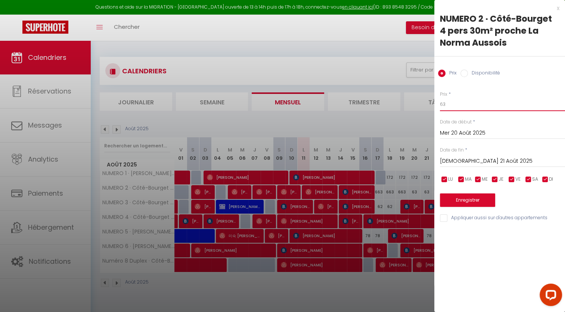
drag, startPoint x: 454, startPoint y: 106, endPoint x: 427, endPoint y: 109, distance: 26.7
click at [427, 109] on body "Questions et aide sur la MIGRATION - [GEOGRAPHIC_DATA] ouverte de 13 à 14h puis…" at bounding box center [282, 197] width 565 height 312
type input "75"
click at [486, 160] on input "[DEMOGRAPHIC_DATA] 21 Août 2025" at bounding box center [502, 161] width 125 height 10
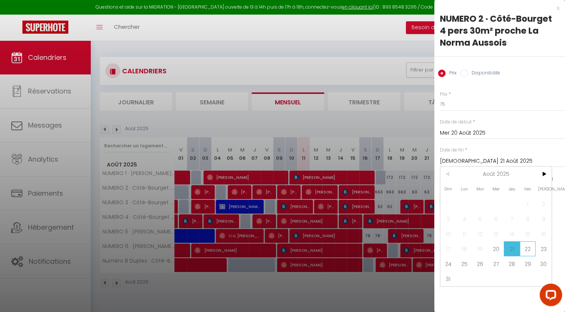
click at [530, 248] on span "22" at bounding box center [528, 248] width 16 height 15
type input "Ven 22 Août 2025"
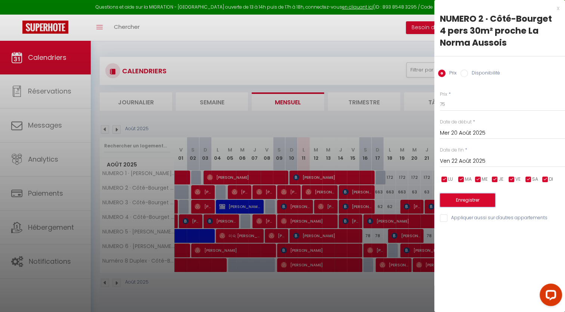
click at [465, 202] on button "Enregistrer" at bounding box center [467, 199] width 55 height 13
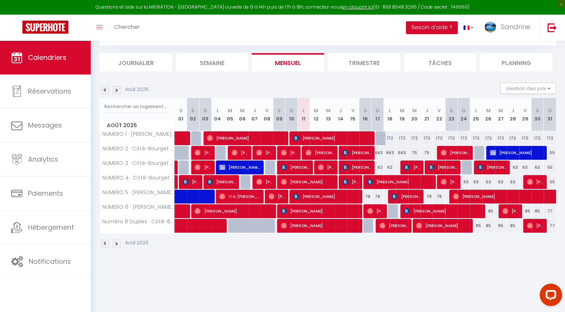
scroll to position [40, 0]
